Goal: Communication & Community: Ask a question

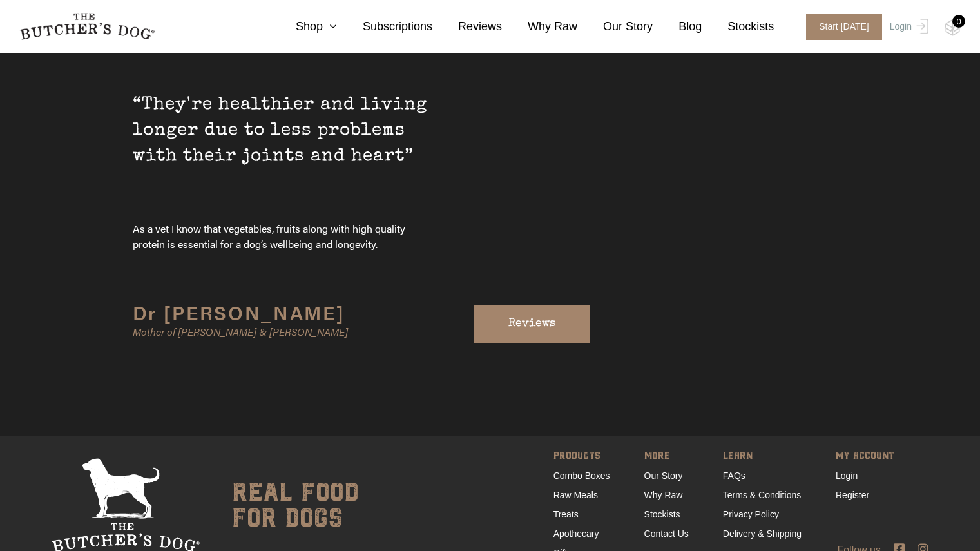
scroll to position [4295, 0]
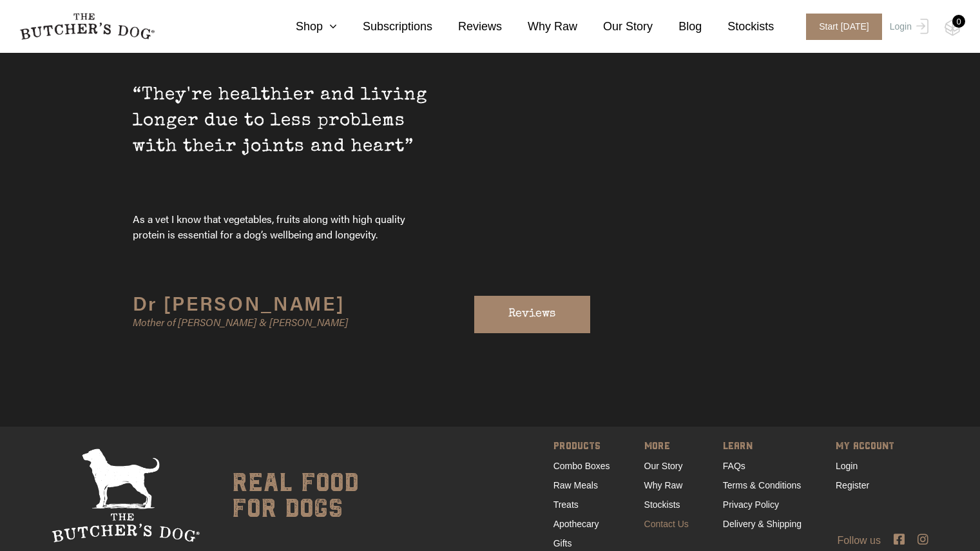
click at [664, 519] on link "Contact Us" at bounding box center [666, 524] width 44 height 10
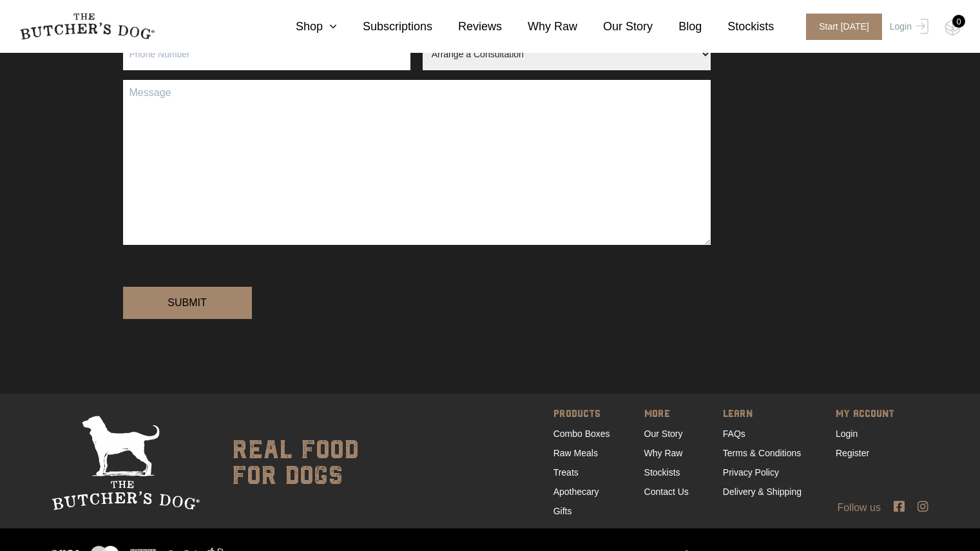
scroll to position [158, 0]
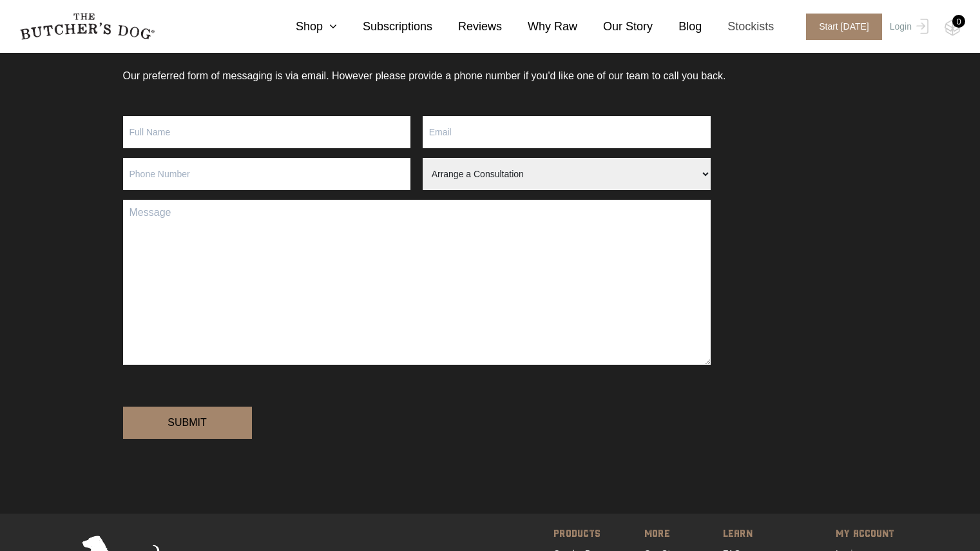
click at [754, 35] on link "Stockists" at bounding box center [738, 26] width 72 height 17
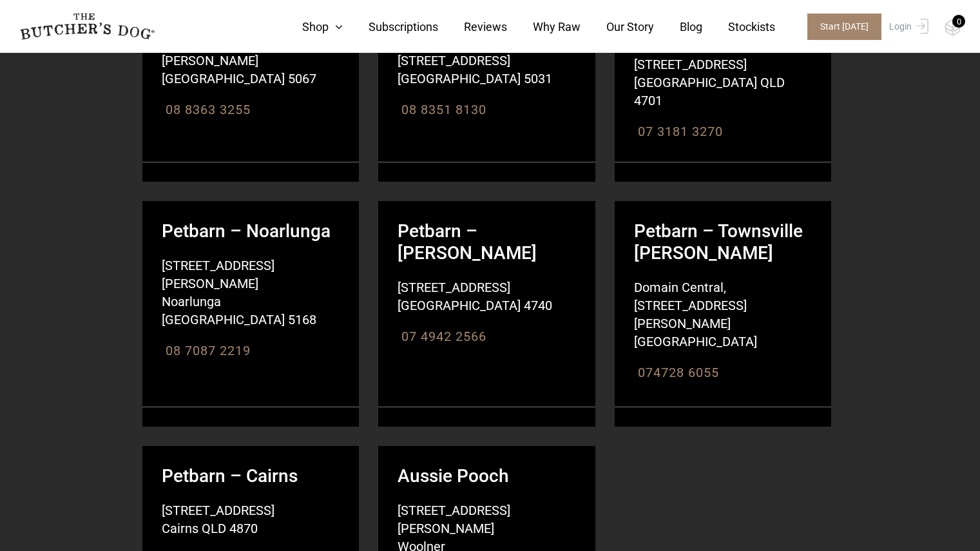
scroll to position [15240, 0]
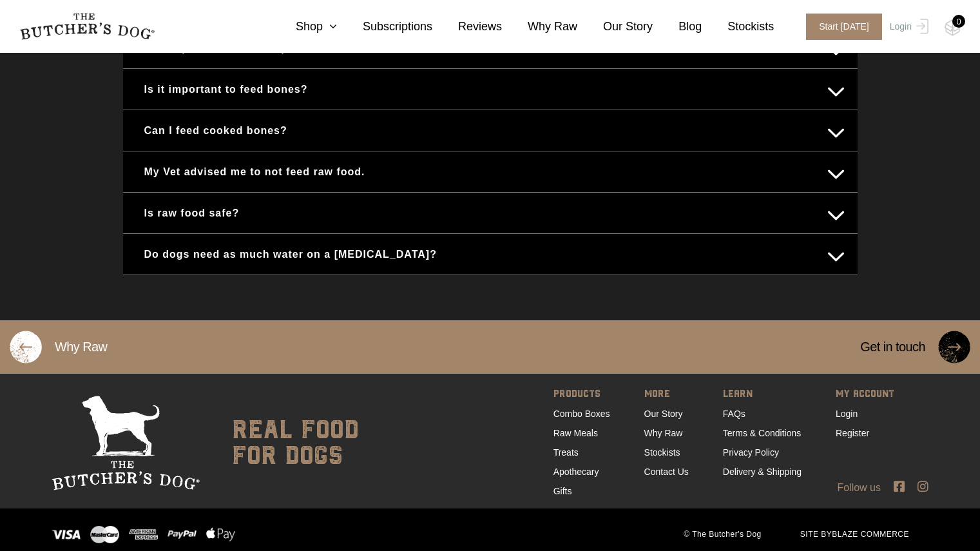
scroll to position [806, 0]
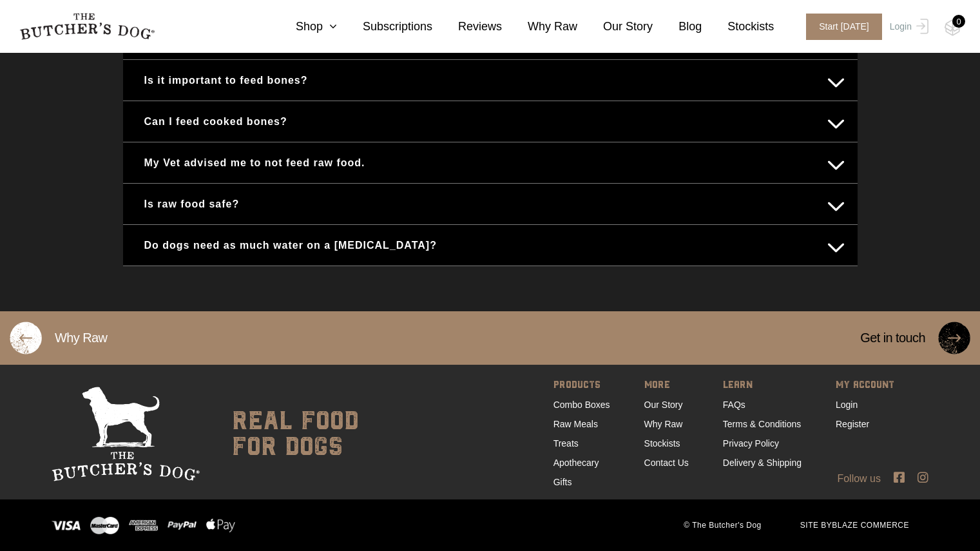
click at [953, 350] on img at bounding box center [954, 337] width 32 height 33
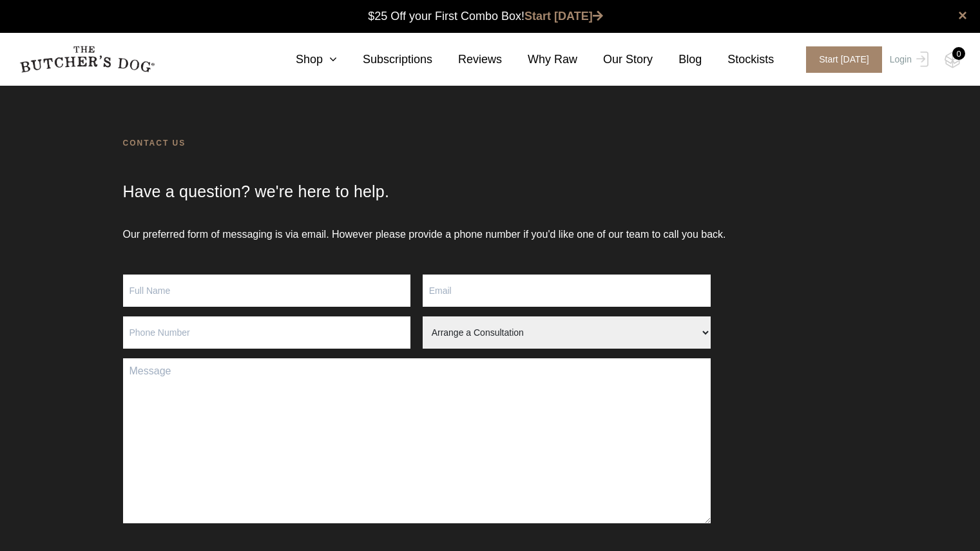
click at [489, 335] on select "Arrange a Consultation Become a Stockist Order Query Stock Enquiry" at bounding box center [567, 332] width 288 height 32
select select "Become a Stockist"
click at [423, 332] on select "Arrange a Consultation Become a Stockist Order Query Stock Enquiry" at bounding box center [567, 332] width 288 height 32
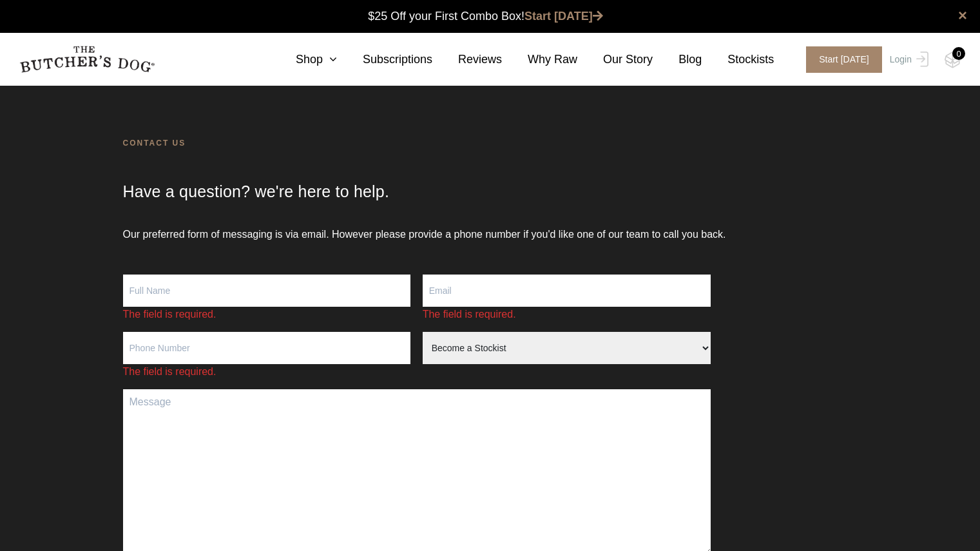
click at [240, 288] on input "Contact form" at bounding box center [267, 290] width 288 height 32
type input "[PERSON_NAME]"
type input "[EMAIL_ADDRESS][DOMAIN_NAME]"
type input "0450730563"
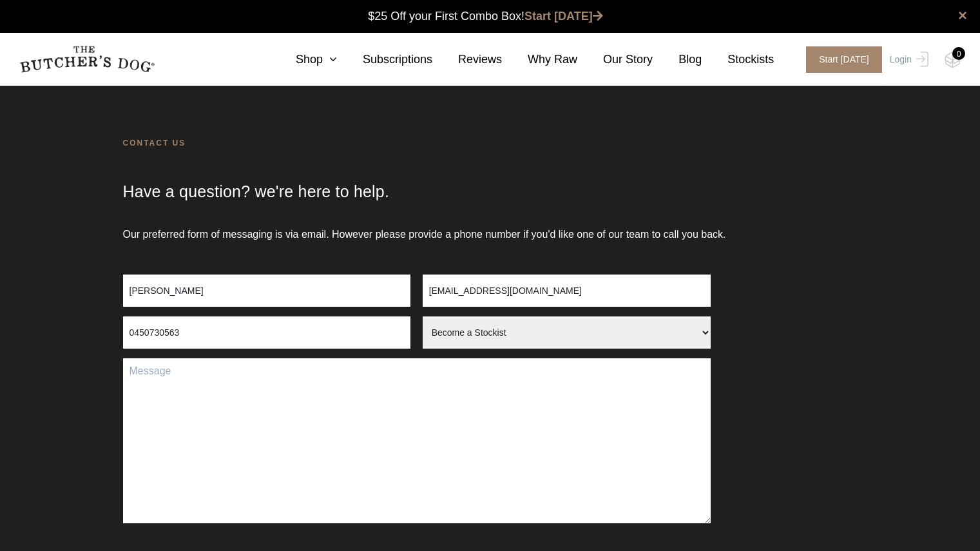
drag, startPoint x: 589, startPoint y: 291, endPoint x: 184, endPoint y: 333, distance: 406.8
click at [184, 333] on form "[PERSON_NAME] [EMAIL_ADDRESS][DOMAIN_NAME] 0450730563 Arrange a Consultation Be…" at bounding box center [490, 447] width 734 height 346
type input "[EMAIL_ADDRESS][DOMAIN_NAME]"
click at [383, 386] on textarea "Contact form" at bounding box center [417, 440] width 588 height 165
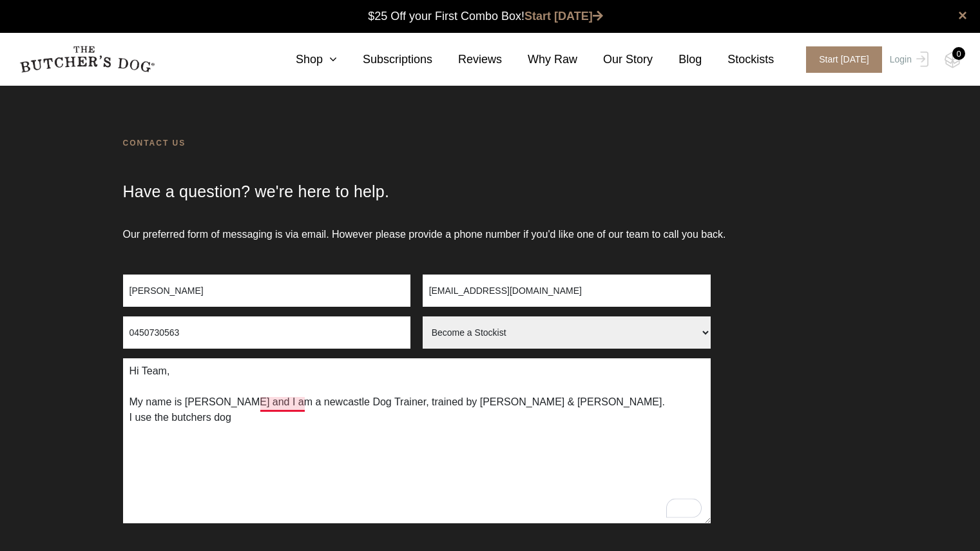
click at [265, 404] on textarea "Hi Team, My name is [PERSON_NAME] and I am a newcastle Dog Trainer, trained by …" at bounding box center [417, 440] width 588 height 165
click at [263, 415] on textarea "Hi Team, My name is [PERSON_NAME] and I am a Newcastle Dog Trainer, trained by …" at bounding box center [417, 440] width 588 height 165
click at [255, 411] on textarea "Hi Team, My name is [PERSON_NAME] and I am a Newcastle Dog Trainer, trained by …" at bounding box center [417, 440] width 588 height 165
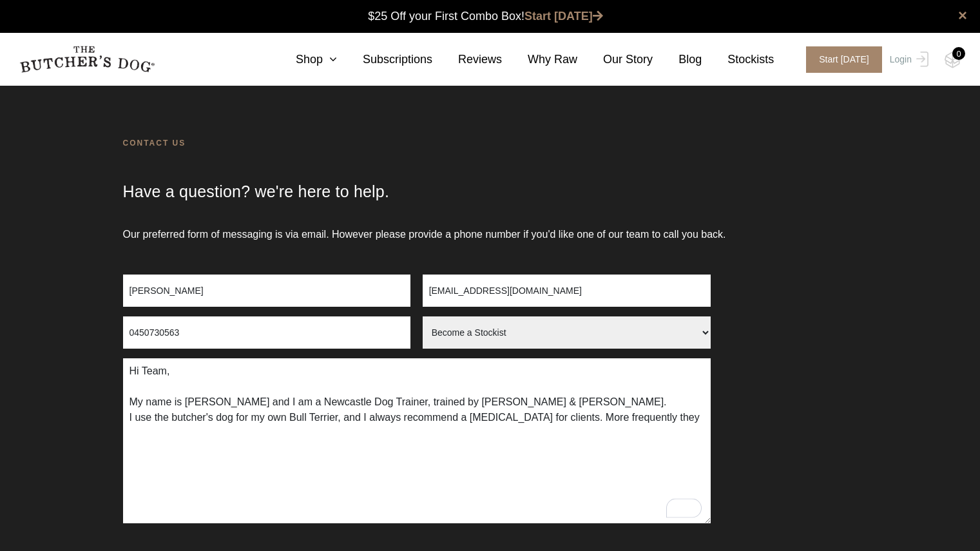
click at [690, 420] on textarea "Hi Team, My name is [PERSON_NAME] and I am a Newcastle Dog Trainer, trained by …" at bounding box center [417, 440] width 588 height 165
click at [618, 413] on textarea "Hi Team, My name is [PERSON_NAME] and I am a Newcastle Dog Trainer, trained by …" at bounding box center [417, 440] width 588 height 165
click at [519, 447] on textarea "Hi Team, My name is [PERSON_NAME] and I am a Newcastle Dog Trainer, trained by …" at bounding box center [417, 440] width 588 height 165
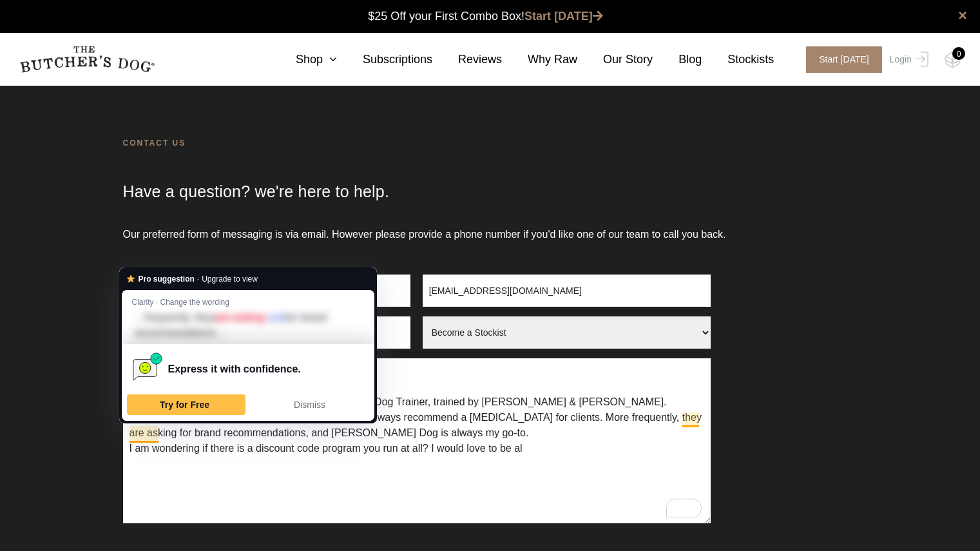
click at [287, 392] on div "Express it with confidence." at bounding box center [248, 368] width 242 height 49
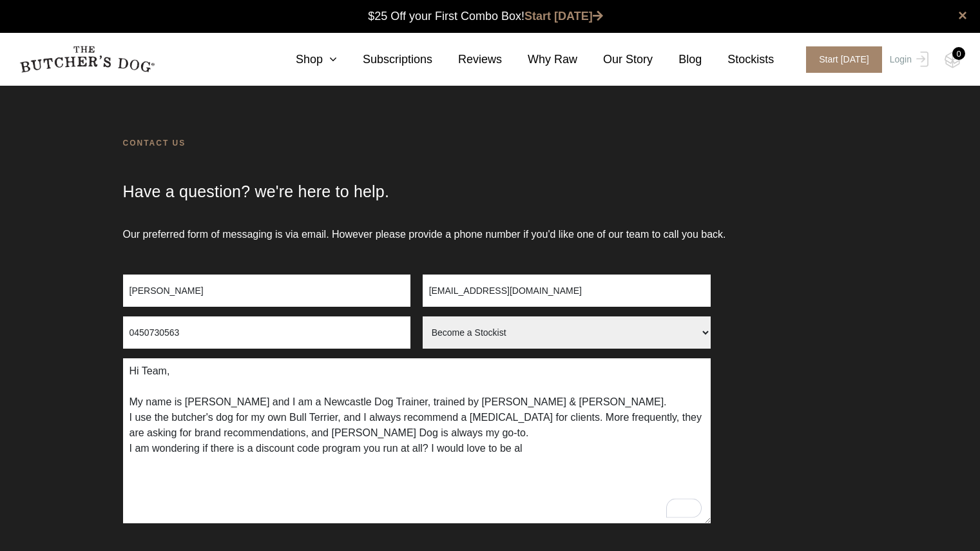
click at [292, 401] on textarea "Hi Team, My name is [PERSON_NAME] and I am a Newcastle Dog Trainer, trained by …" at bounding box center [417, 440] width 588 height 165
click at [542, 441] on textarea "Hi Team, My name is [PERSON_NAME] and I am a Newcastle Dog Trainer, trained by …" at bounding box center [417, 440] width 588 height 165
click at [237, 495] on textarea "Hi Team, My name is [PERSON_NAME] and I am a Newcastle Dog Trainer, trained by …" at bounding box center [417, 440] width 588 height 165
drag, startPoint x: 237, startPoint y: 495, endPoint x: 309, endPoint y: 506, distance: 73.0
click at [309, 506] on textarea "Hi Team, My name is [PERSON_NAME] and I am a Newcastle Dog Trainer, trained by …" at bounding box center [417, 440] width 588 height 165
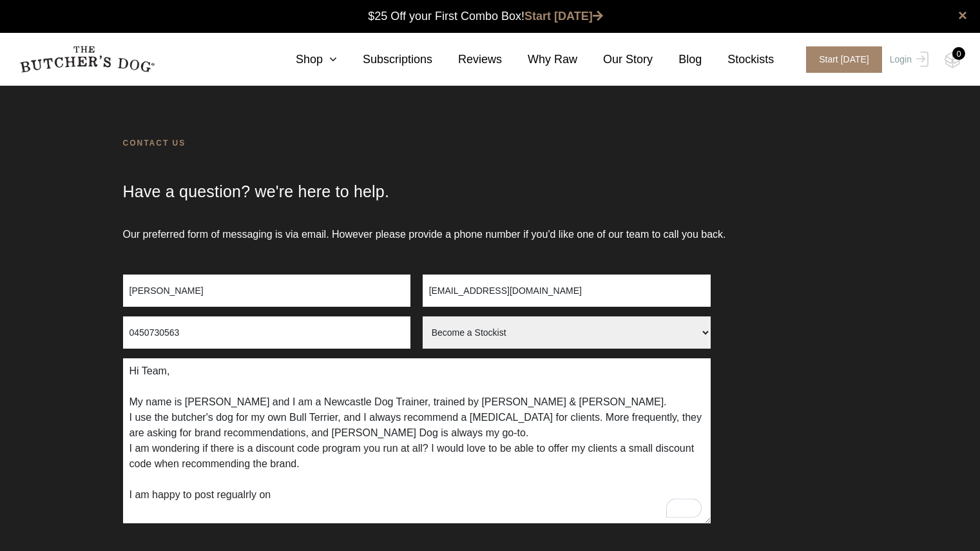
click at [256, 493] on textarea "Hi Team, My name is [PERSON_NAME] and I am a Newcastle Dog Trainer, trained by …" at bounding box center [417, 440] width 588 height 165
click at [304, 499] on textarea "Hi Team, My name is [PERSON_NAME] and I am a Newcastle Dog Trainer, trained by …" at bounding box center [417, 440] width 588 height 165
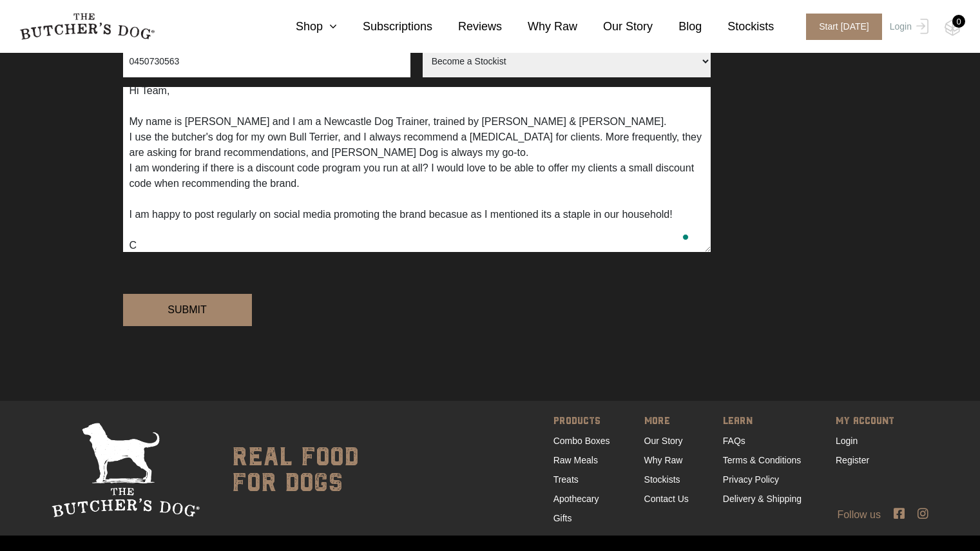
scroll to position [285, 0]
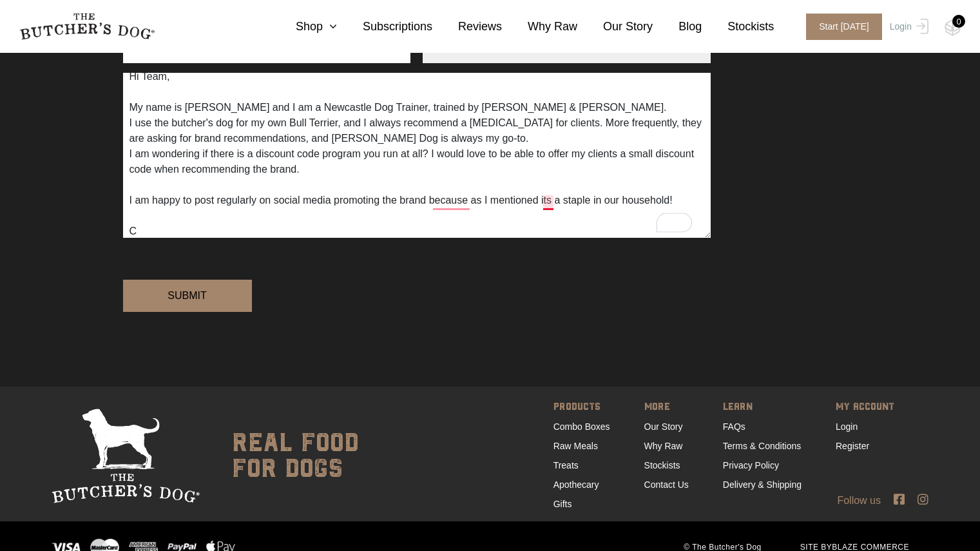
click at [551, 203] on textarea "Hi Team, My name is [PERSON_NAME] and I am a Newcastle Dog Trainer, trained by …" at bounding box center [417, 155] width 588 height 165
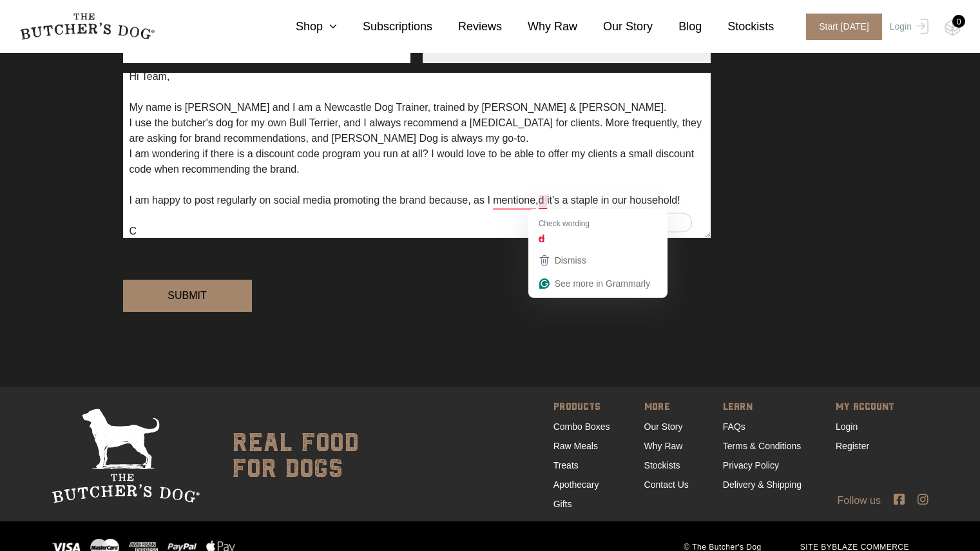
click at [549, 198] on textarea "Hi Team, My name is [PERSON_NAME] and I am a Newcastle Dog Trainer, trained by …" at bounding box center [417, 155] width 588 height 165
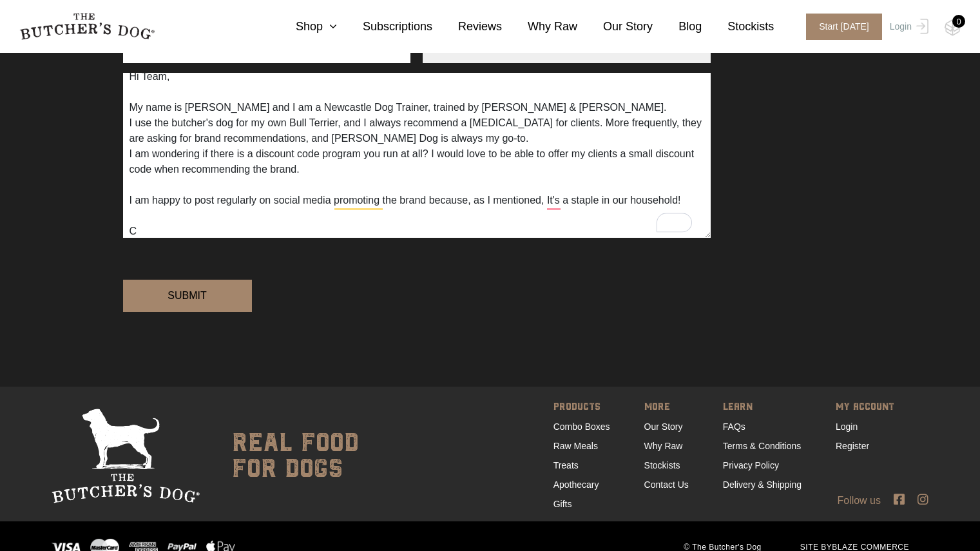
click at [189, 225] on textarea "Hi Team, My name is [PERSON_NAME] and I am a Newcastle Dog Trainer, trained by …" at bounding box center [417, 155] width 588 height 165
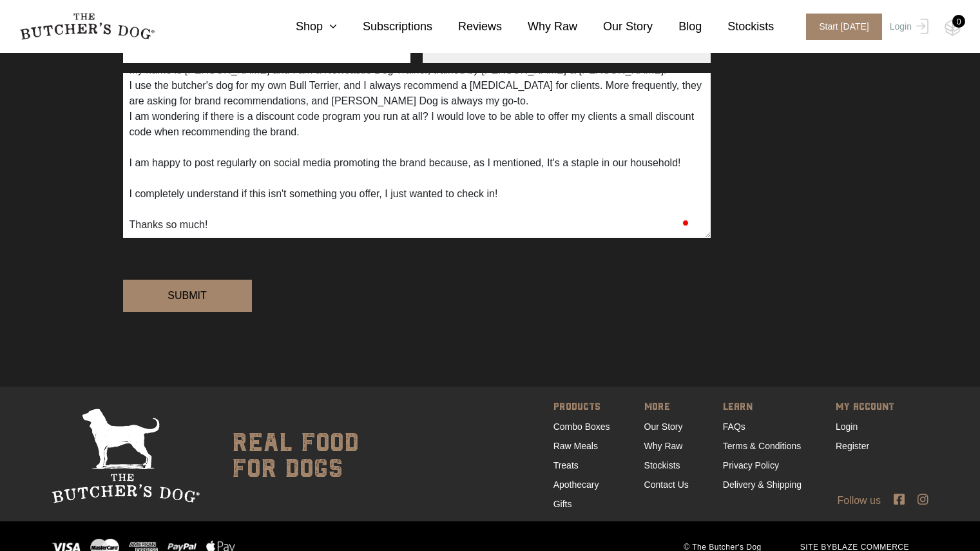
scroll to position [71, 0]
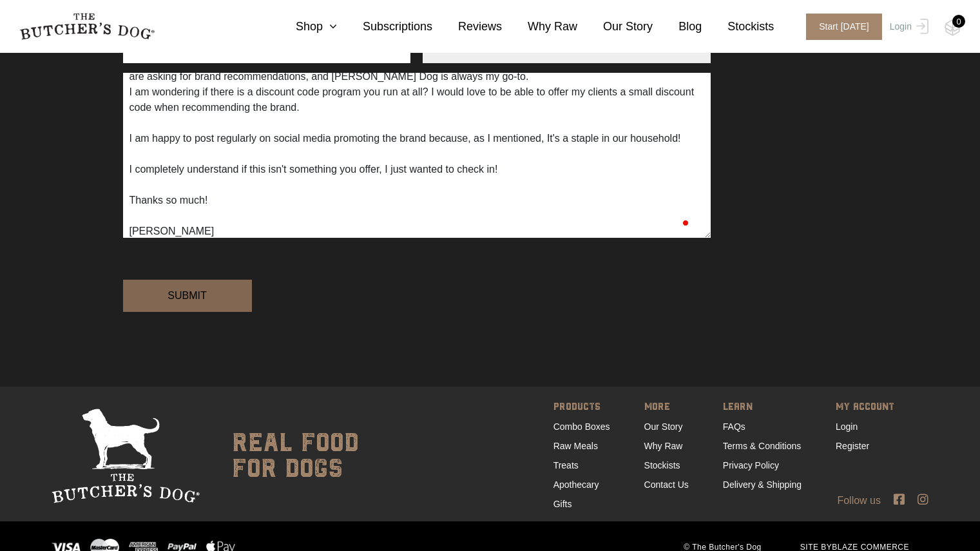
type textarea "Hi Team, My name is [PERSON_NAME] and I am a Newcastle Dog Trainer, trained by …"
click at [191, 312] on input "Submit" at bounding box center [187, 296] width 129 height 32
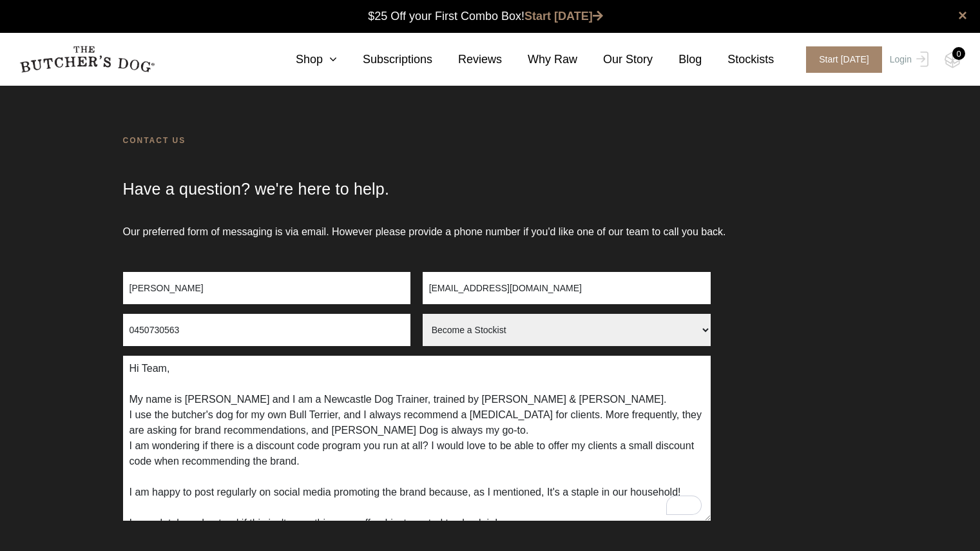
scroll to position [0, 0]
